Goal: Task Accomplishment & Management: Manage account settings

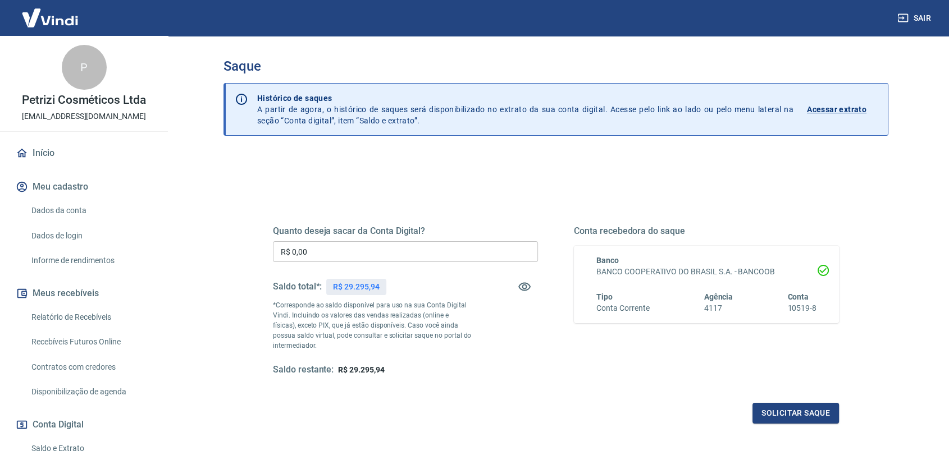
click at [434, 253] on input "R$ 0,00" at bounding box center [405, 251] width 265 height 21
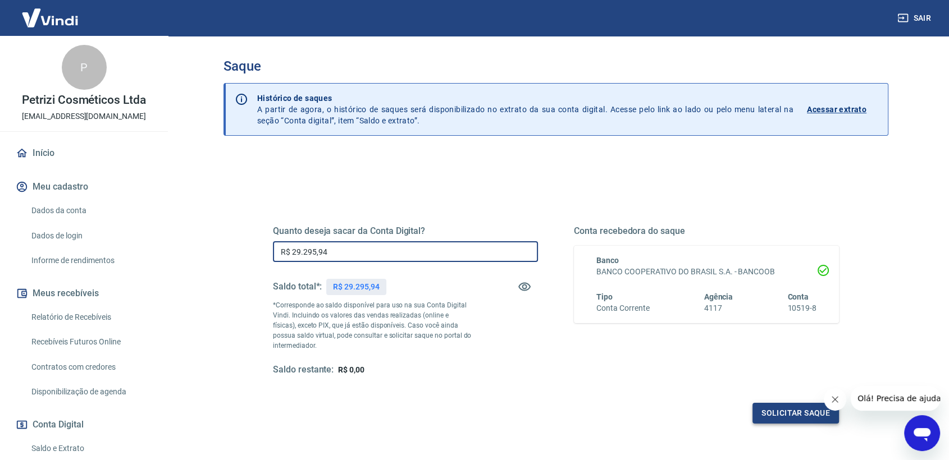
type input "R$ 29.295,94"
click at [795, 413] on button "Solicitar saque" at bounding box center [795, 413] width 86 height 21
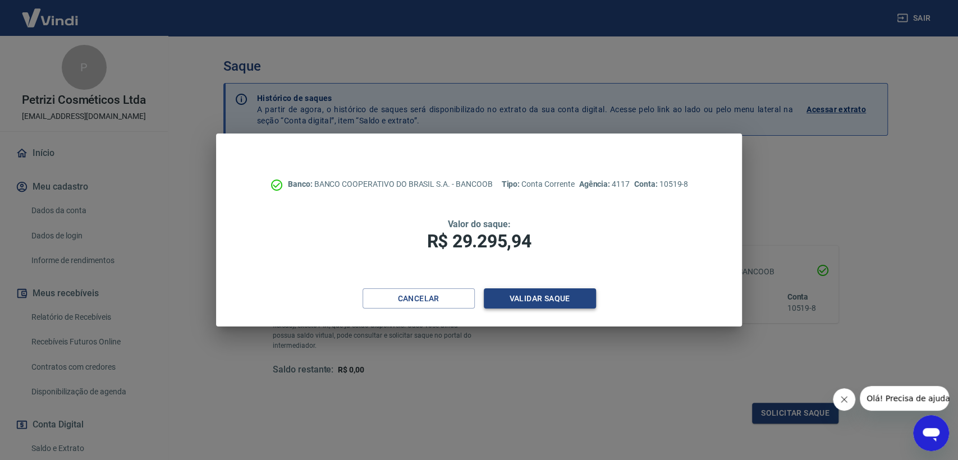
click at [562, 297] on button "Validar saque" at bounding box center [540, 299] width 112 height 21
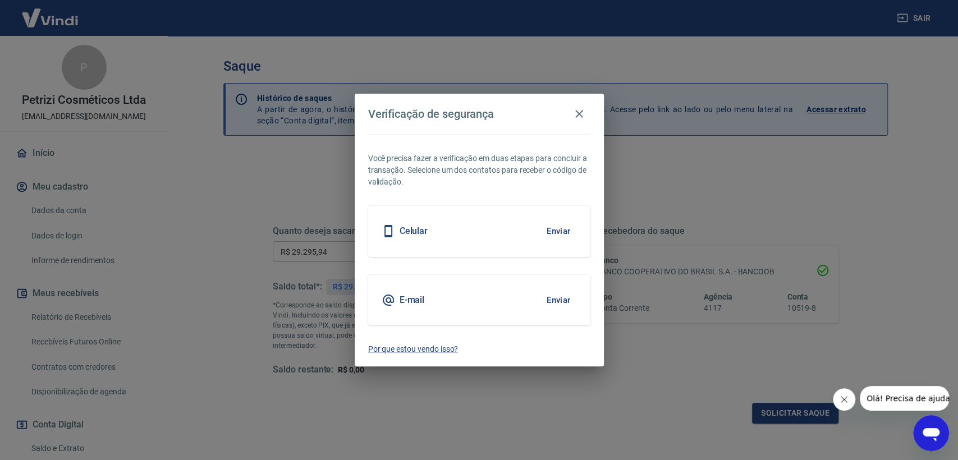
click at [566, 298] on button "Enviar" at bounding box center [559, 301] width 36 height 24
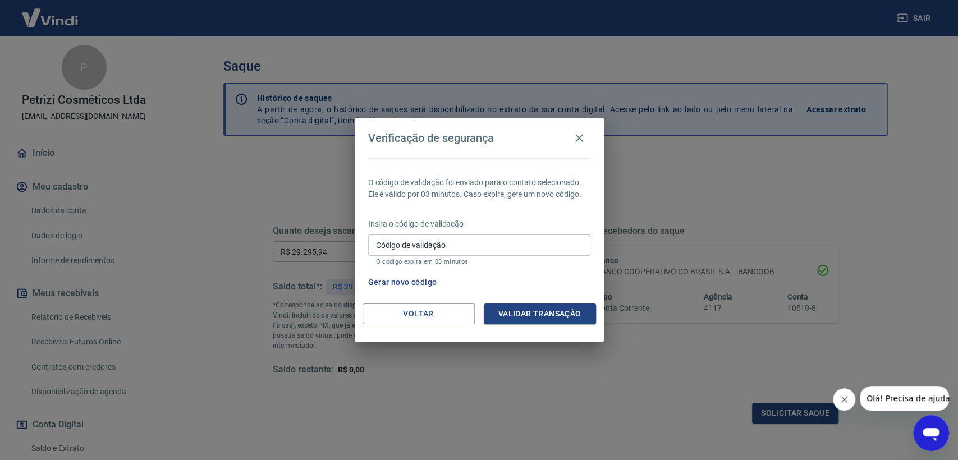
click at [481, 234] on div "Insira o código de validação Código de validação Código de validação O código e…" at bounding box center [479, 242] width 222 height 49
click at [477, 245] on input "Código de validação" at bounding box center [479, 245] width 222 height 21
paste input "488253"
type input "488253"
click at [512, 317] on button "Validar transação" at bounding box center [540, 314] width 112 height 21
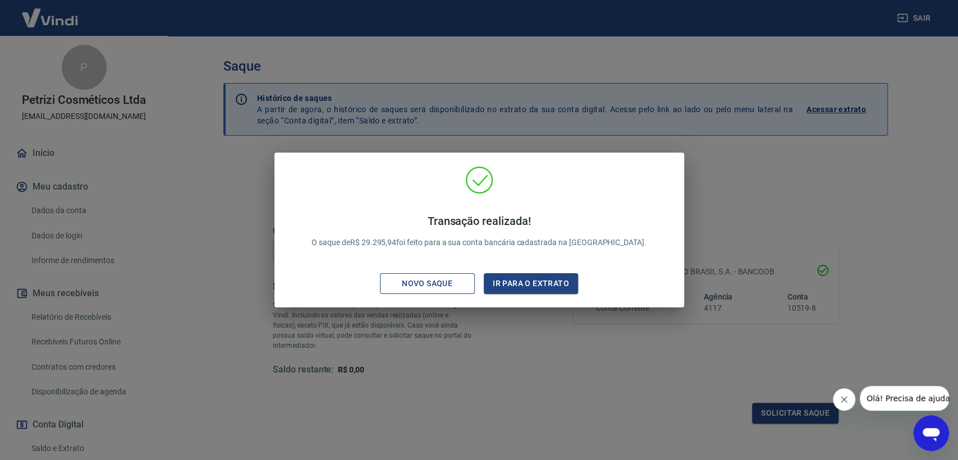
click at [416, 282] on div "Novo saque" at bounding box center [426, 284] width 77 height 14
